Goal: Ask a question

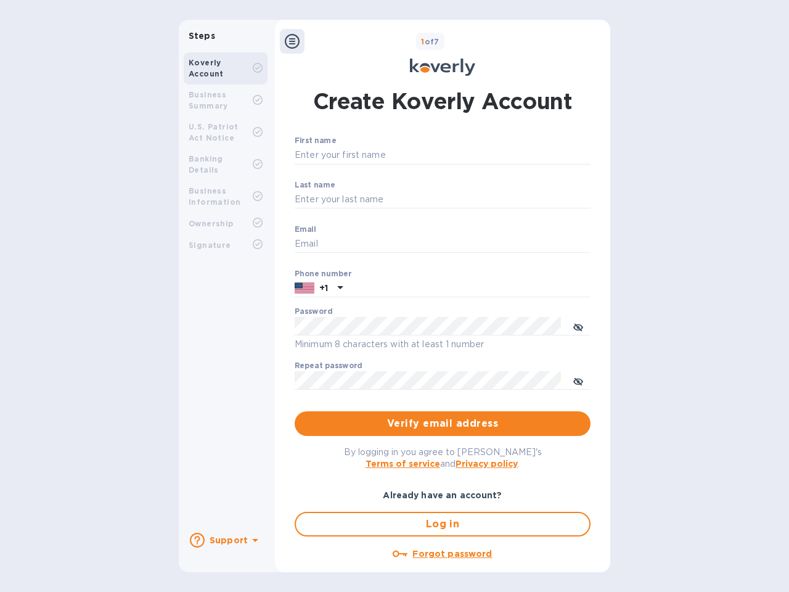
click at [225, 540] on b "Support" at bounding box center [229, 540] width 38 height 10
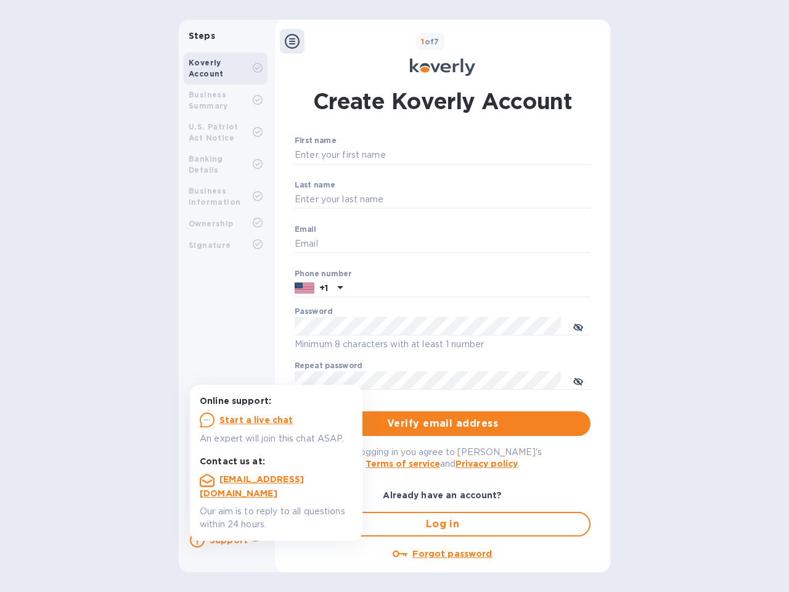
click at [197, 540] on icon at bounding box center [197, 540] width 15 height 15
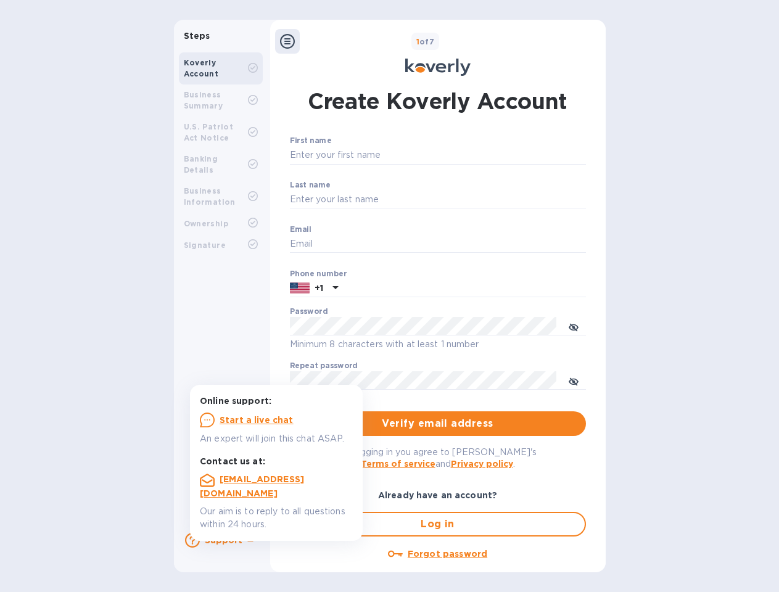
click at [292, 41] on icon at bounding box center [287, 41] width 15 height 15
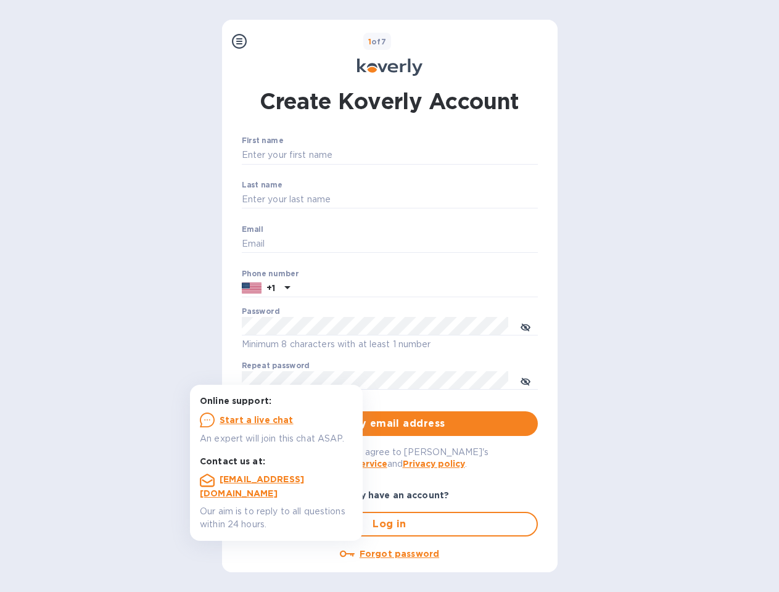
click at [440, 155] on input "First name" at bounding box center [390, 155] width 296 height 18
click at [440, 200] on input "Last name" at bounding box center [390, 200] width 296 height 18
click at [440, 244] on input "Email" at bounding box center [390, 244] width 296 height 18
click at [440, 289] on input "text" at bounding box center [416, 288] width 243 height 18
click at [319, 289] on input "text" at bounding box center [416, 288] width 243 height 18
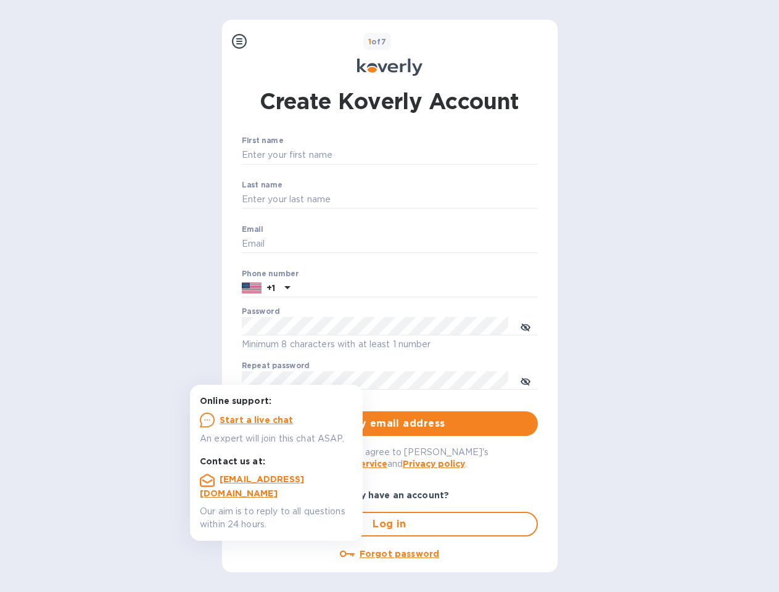
click at [339, 289] on input "text" at bounding box center [416, 288] width 243 height 18
